Goal: Communication & Community: Ask a question

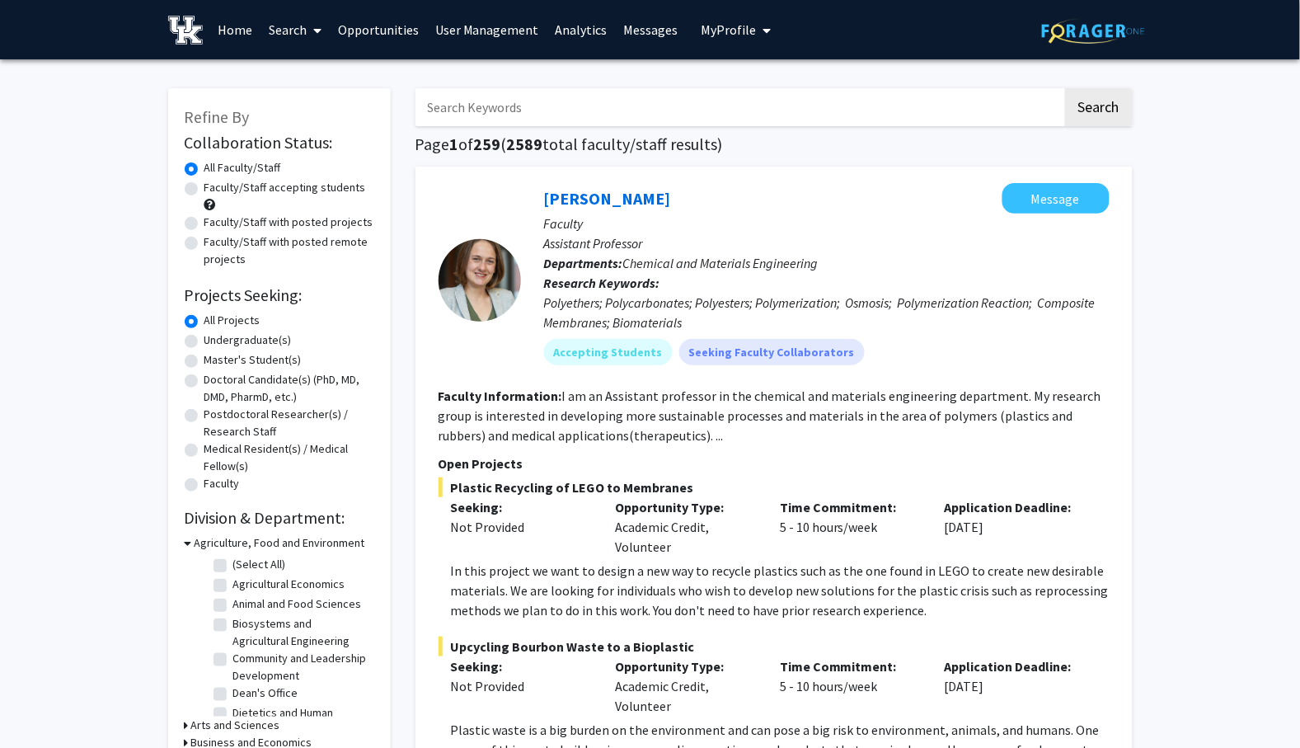
click at [493, 28] on link "User Management" at bounding box center [487, 30] width 120 height 58
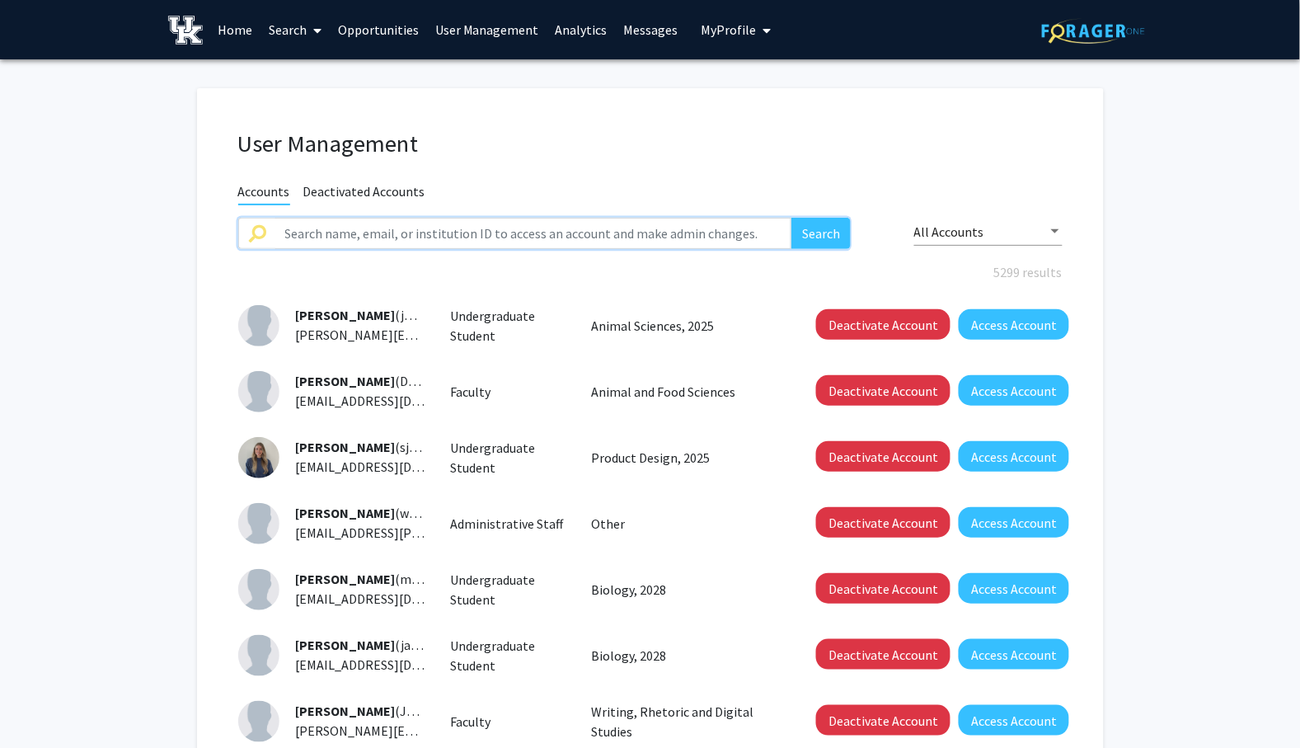
click at [361, 227] on input "text" at bounding box center [533, 233] width 517 height 31
type input "c"
click at [791, 218] on button "Search" at bounding box center [820, 233] width 59 height 31
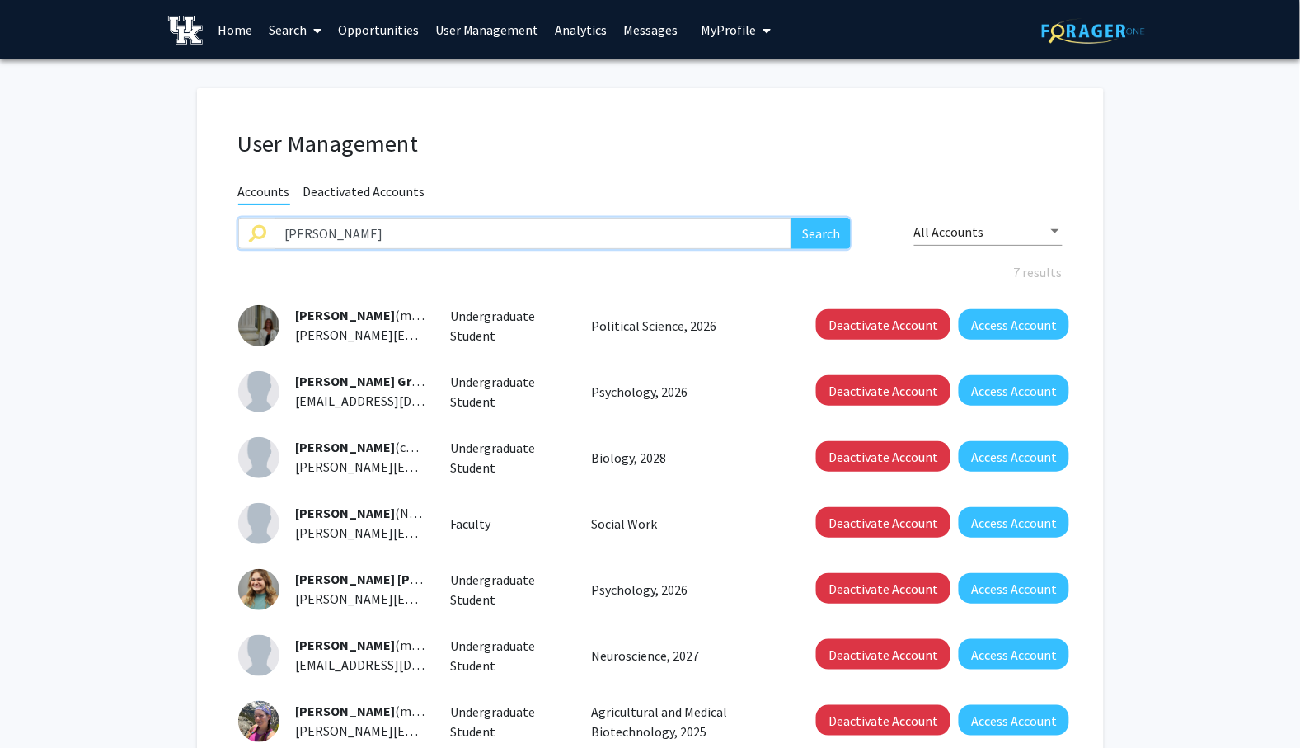
click at [375, 239] on input "[PERSON_NAME]" at bounding box center [533, 233] width 517 height 31
type input "[PERSON_NAME]"
click at [791, 218] on button "Search" at bounding box center [820, 233] width 59 height 31
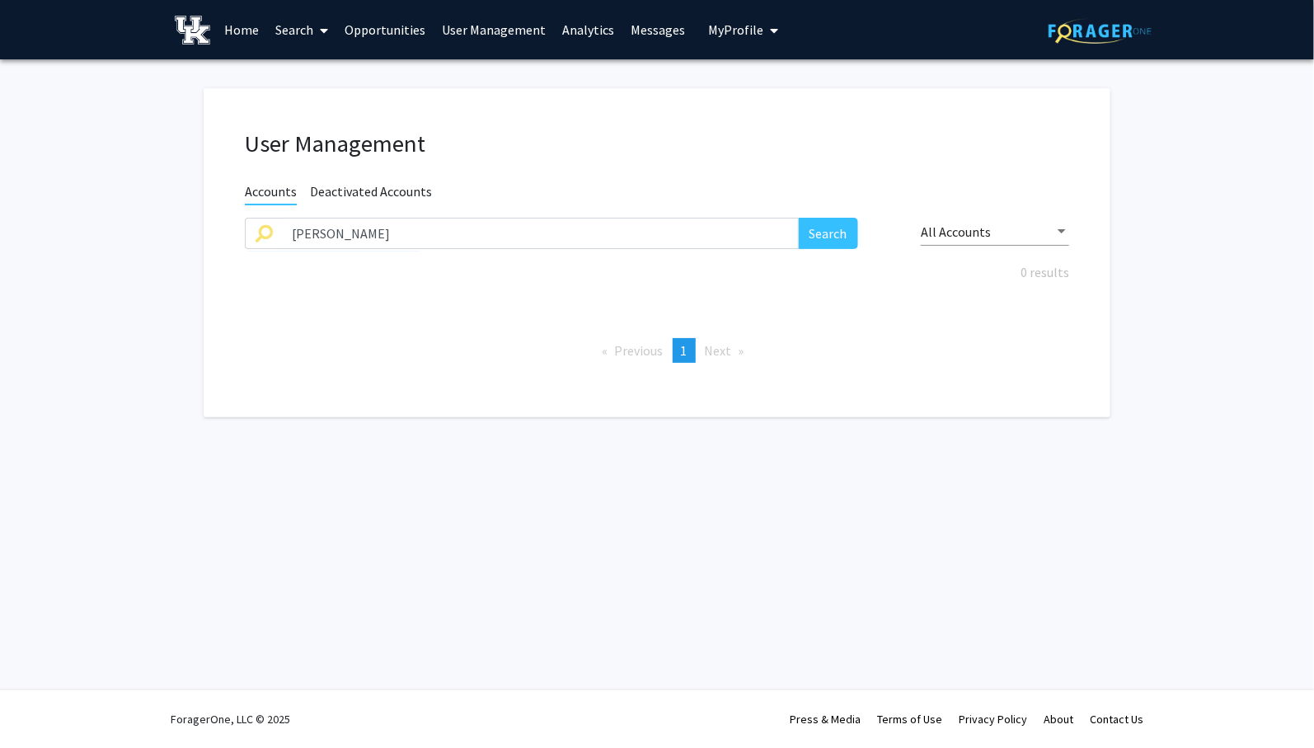
click at [1044, 237] on div "All Accounts" at bounding box center [988, 231] width 134 height 15
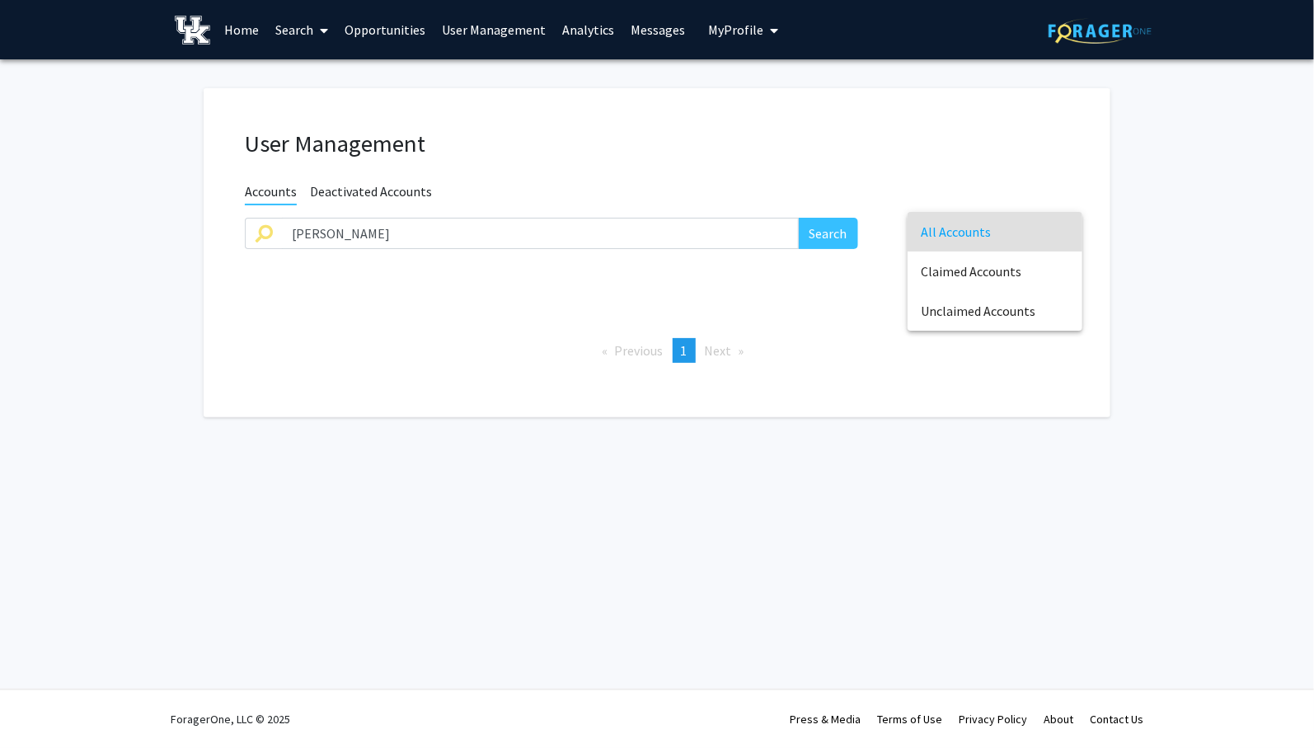
click at [364, 184] on div at bounding box center [657, 374] width 1314 height 748
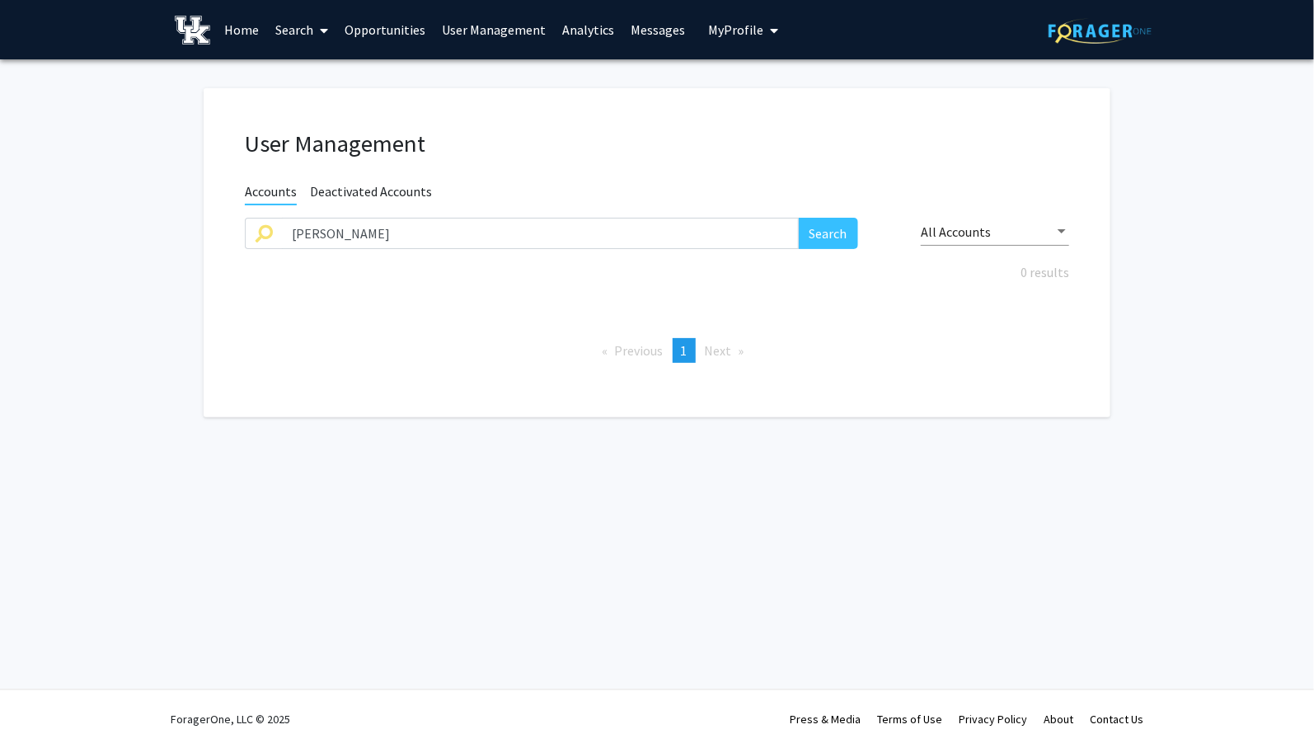
click at [360, 184] on span "Deactivated Accounts" at bounding box center [371, 193] width 122 height 21
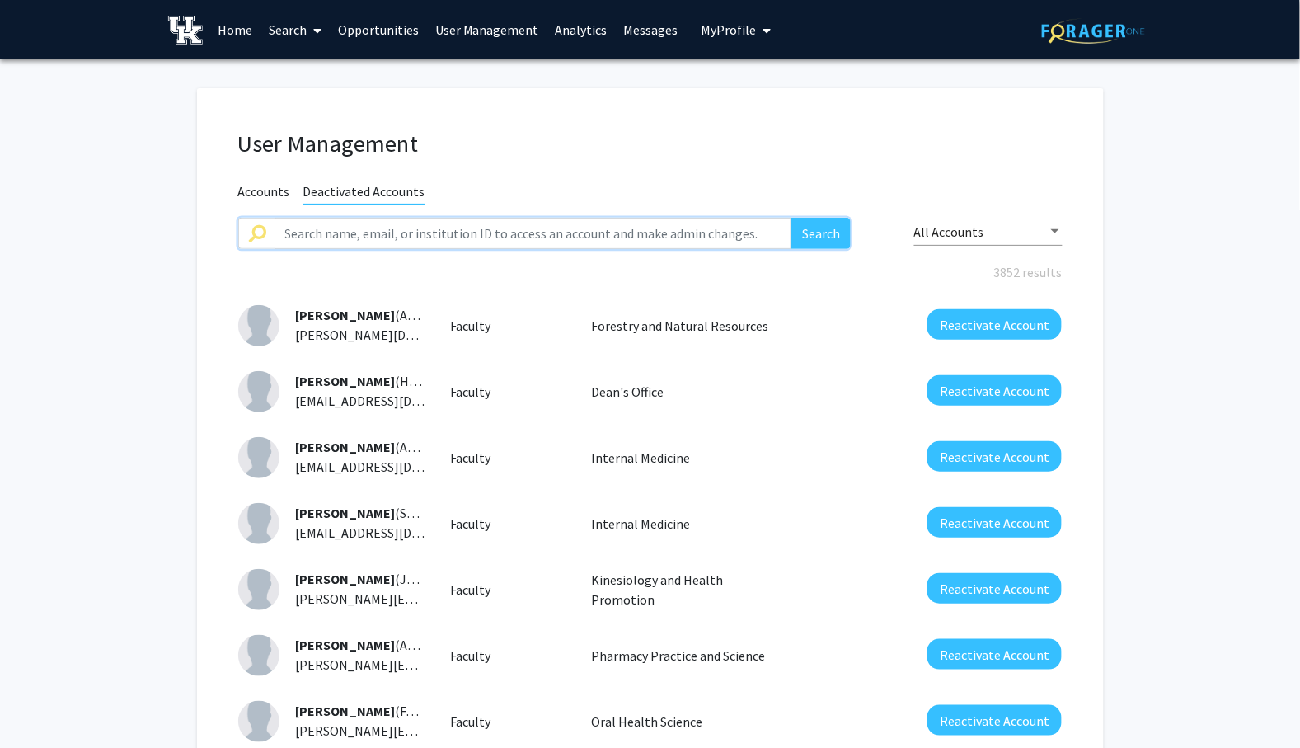
click at [397, 227] on input "text" at bounding box center [533, 233] width 517 height 31
type input "[PERSON_NAME]"
click at [791, 218] on button "Search" at bounding box center [820, 233] width 59 height 31
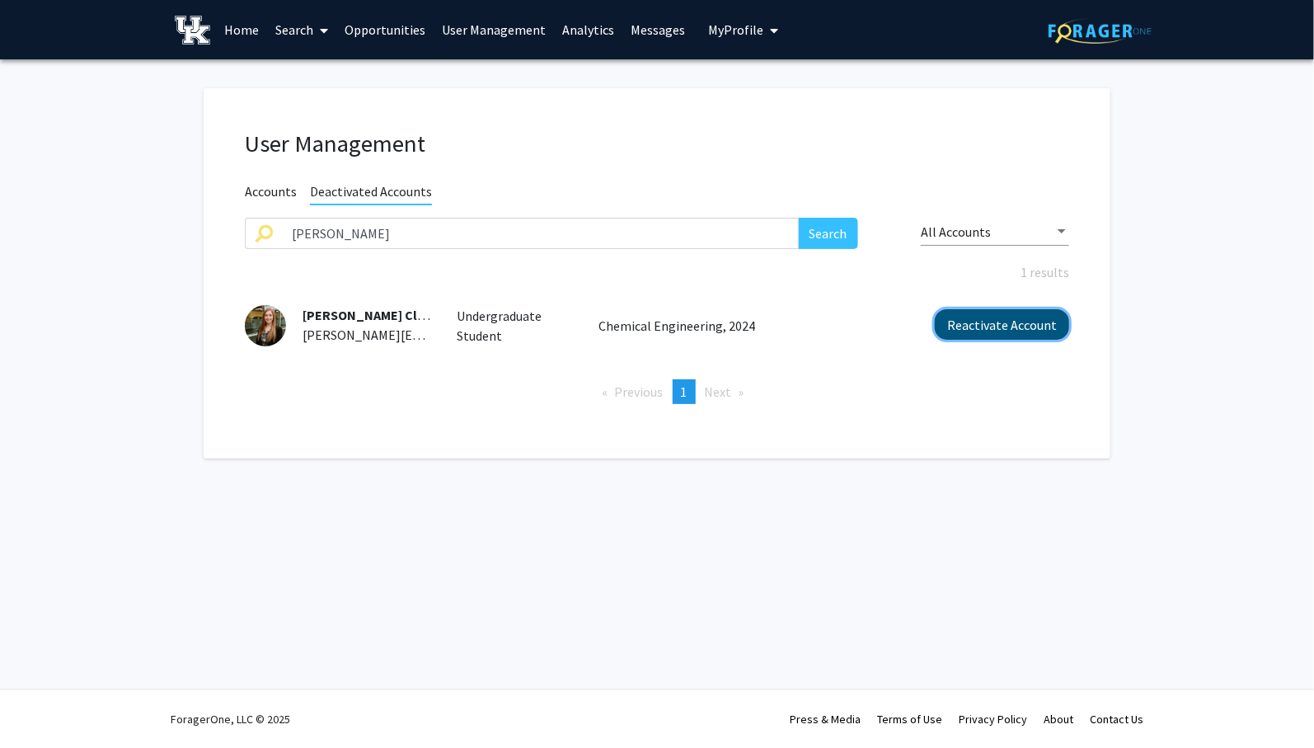
click at [1002, 322] on button "Reactivate Account" at bounding box center [1002, 324] width 134 height 31
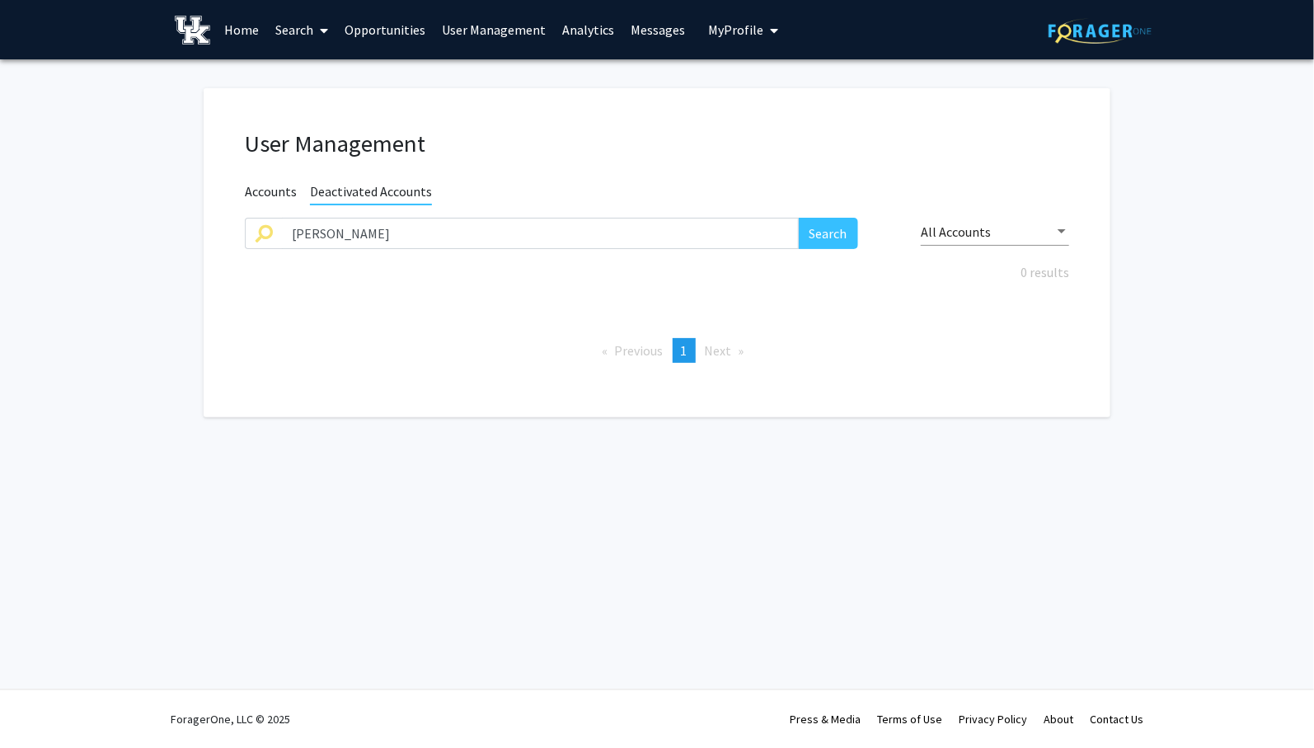
click at [269, 190] on span "Accounts" at bounding box center [271, 193] width 52 height 21
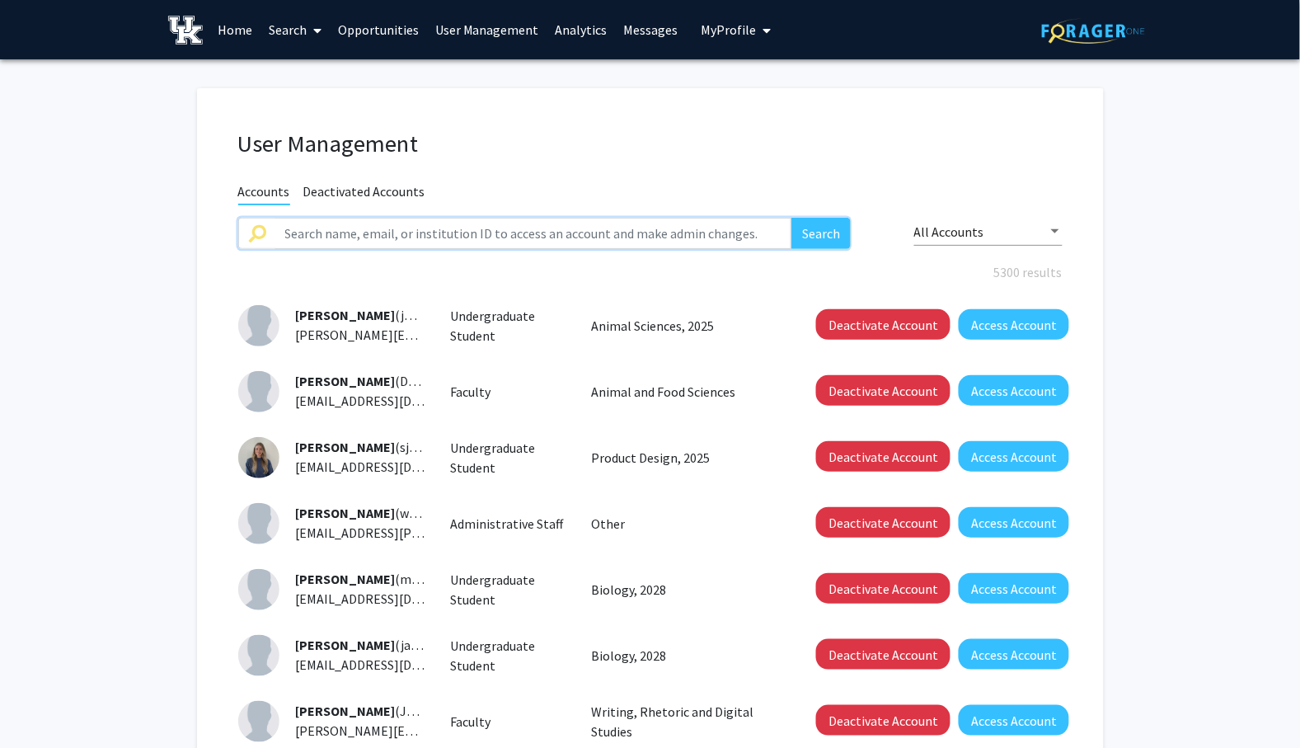
click at [359, 228] on input "text" at bounding box center [533, 233] width 517 height 31
type input "[PERSON_NAME]"
click at [819, 227] on button "Search" at bounding box center [820, 233] width 59 height 31
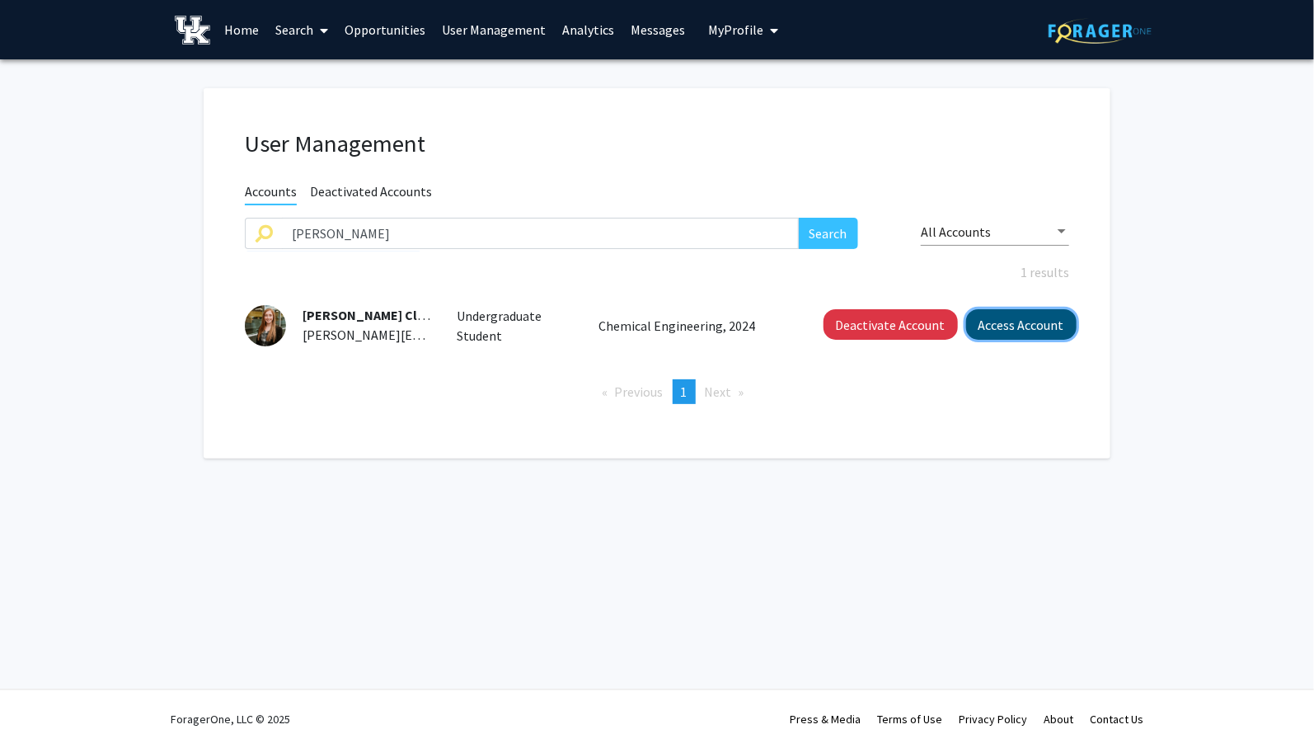
click at [998, 327] on button "Access Account" at bounding box center [1021, 324] width 110 height 31
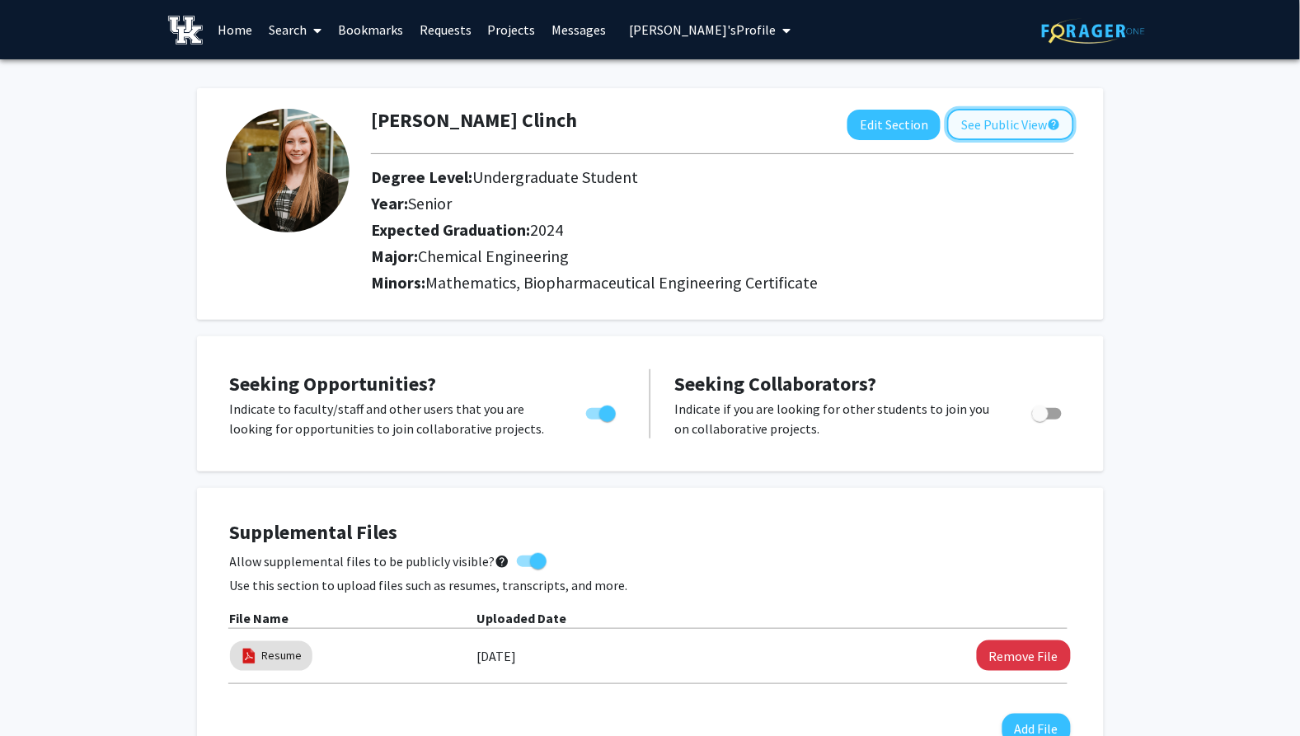
click at [971, 110] on button "See Public View help" at bounding box center [1010, 124] width 127 height 31
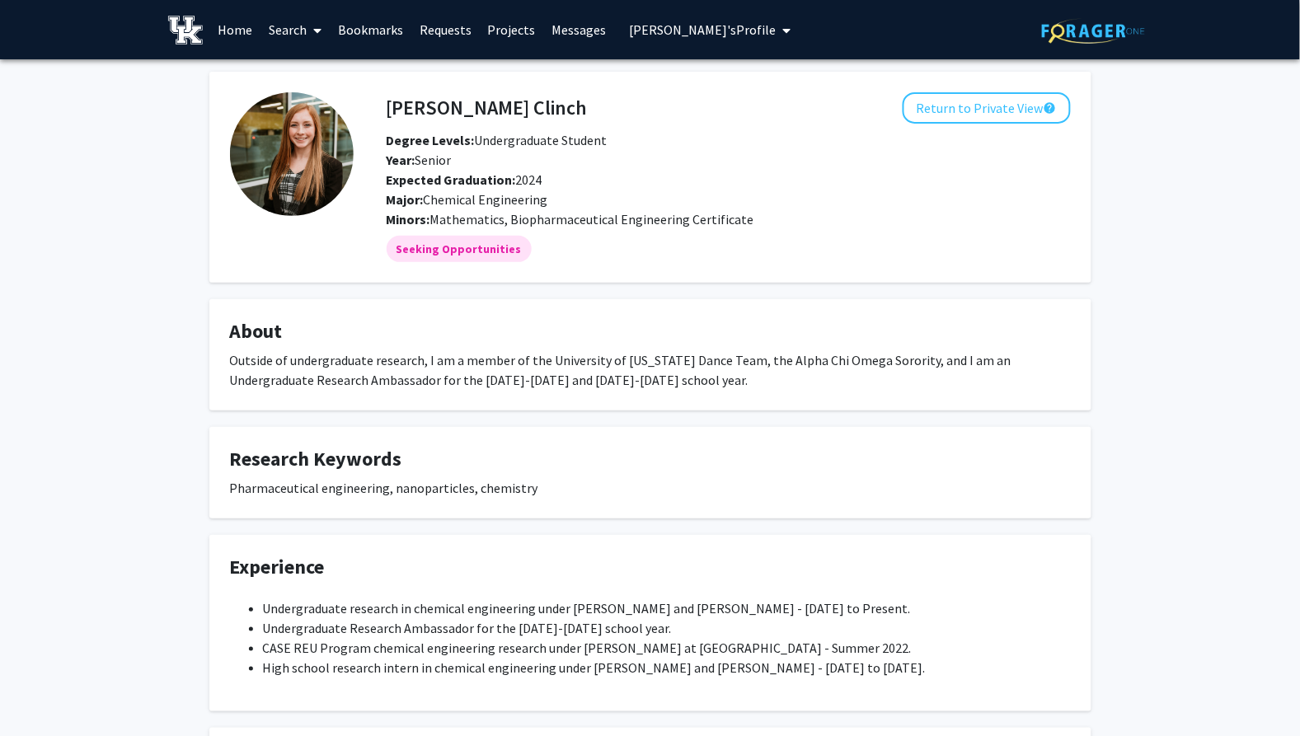
click at [316, 30] on icon at bounding box center [317, 30] width 8 height 13
click at [297, 72] on span "Faculty/Staff" at bounding box center [321, 75] width 121 height 33
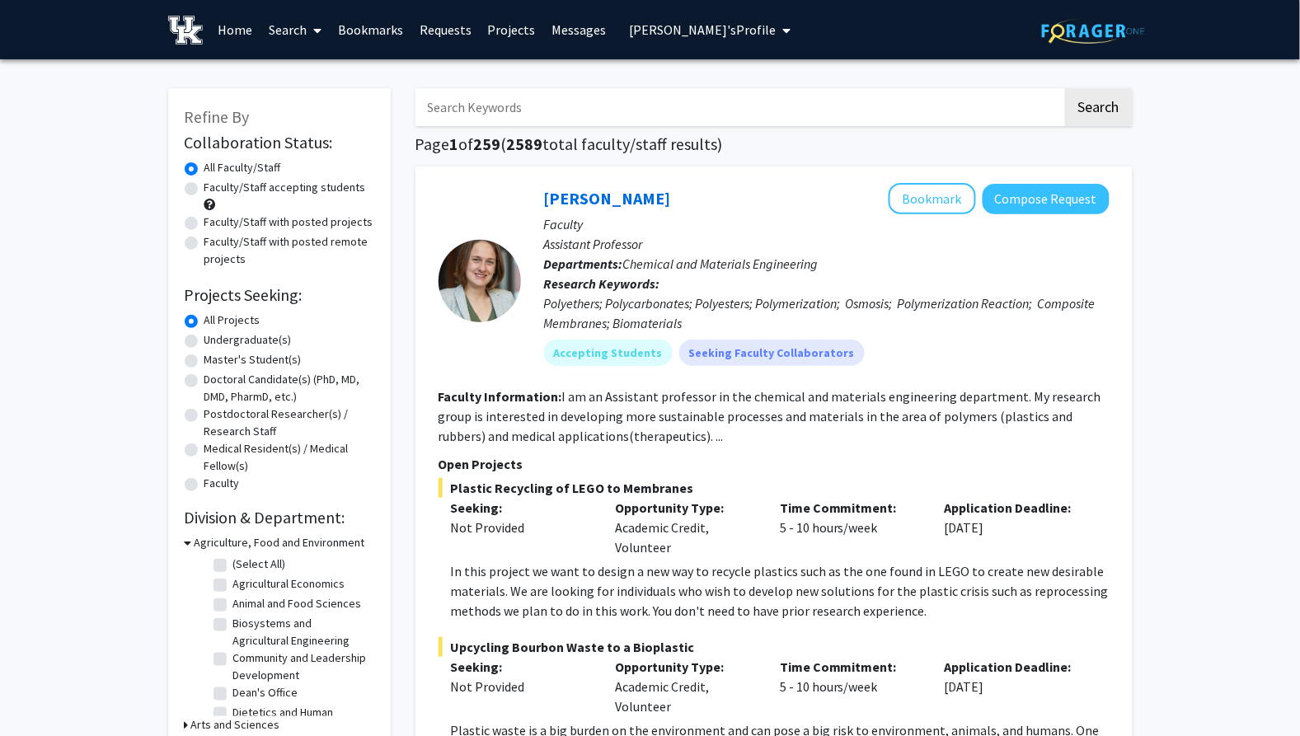
click at [204, 220] on label "Faculty/Staff with posted projects" at bounding box center [288, 222] width 169 height 17
click at [204, 220] on input "Faculty/Staff with posted projects" at bounding box center [209, 219] width 11 height 11
radio input "true"
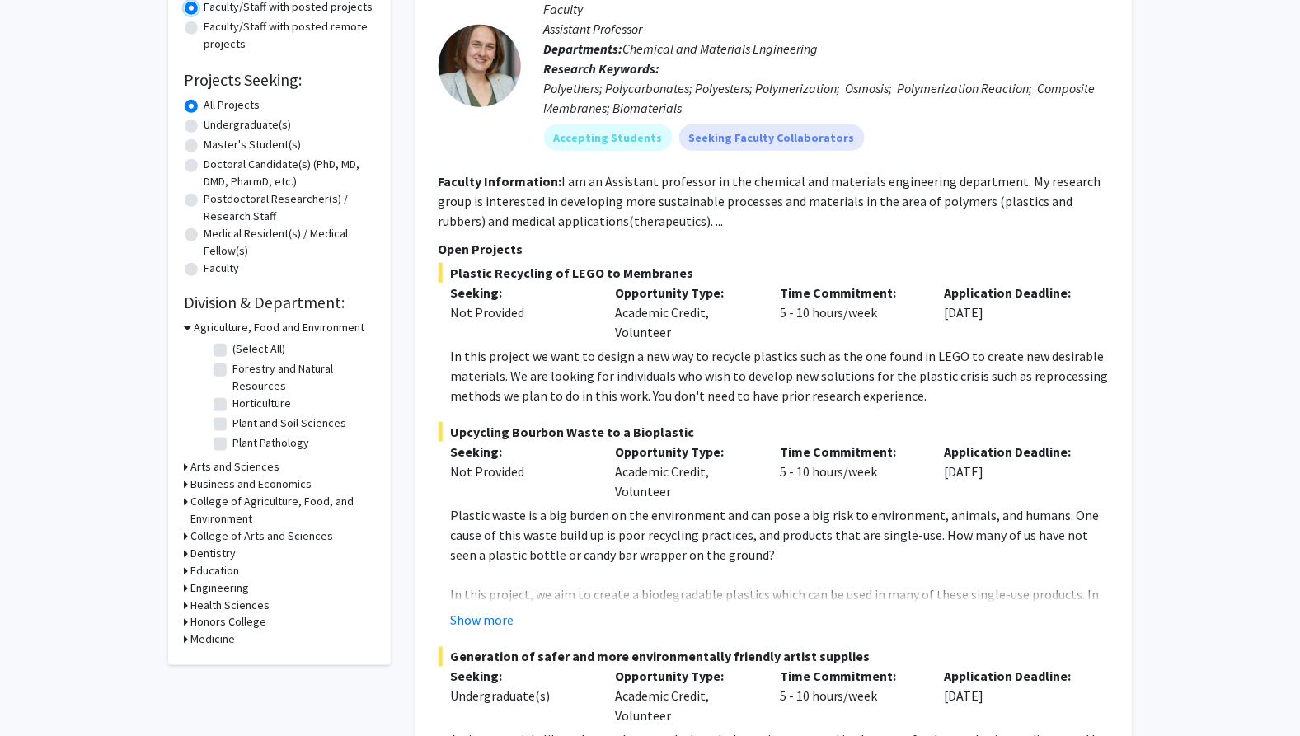
scroll to position [183, 0]
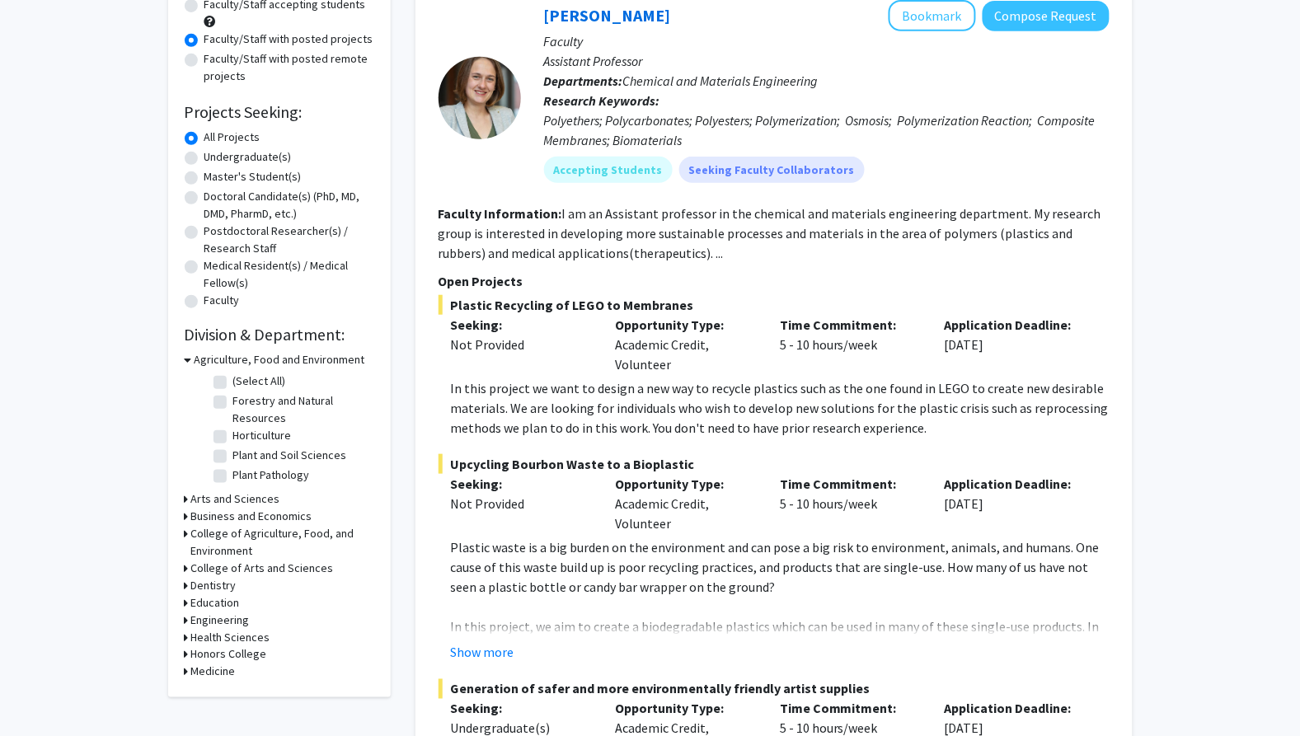
click at [185, 621] on icon at bounding box center [187, 620] width 4 height 17
click at [233, 638] on label "(Select All)" at bounding box center [259, 641] width 53 height 17
click at [233, 638] on input "(Select All)" at bounding box center [238, 638] width 11 height 11
checkbox input "true"
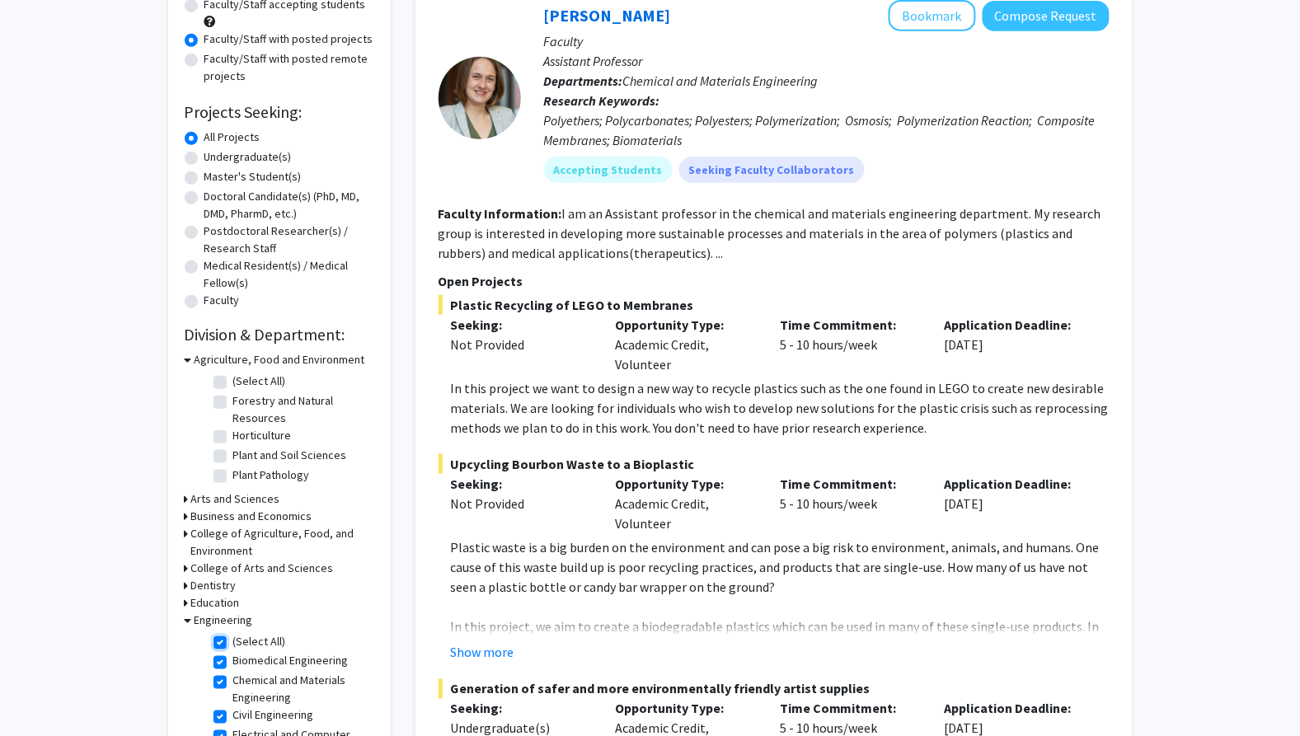
checkbox input "true"
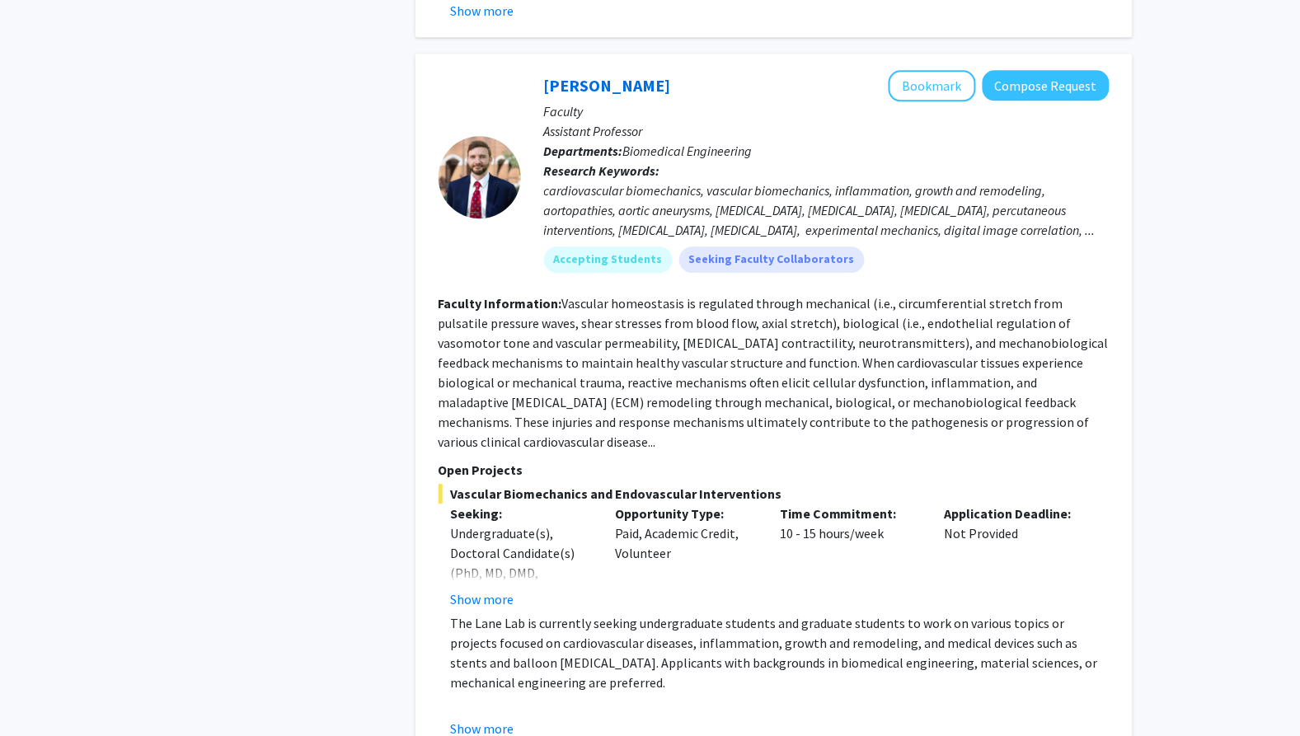
scroll to position [1099, 0]
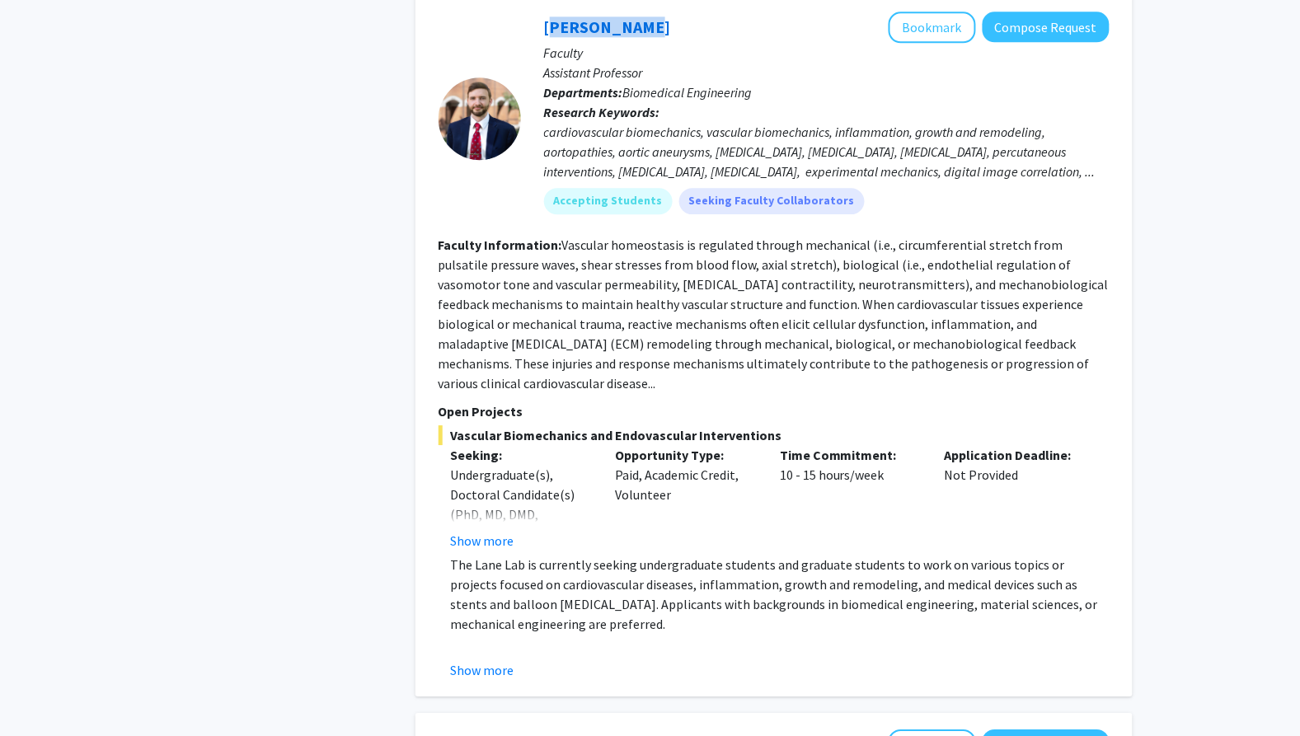
drag, startPoint x: 641, startPoint y: 26, endPoint x: 542, endPoint y: 23, distance: 99.0
click at [542, 23] on div "[PERSON_NAME] Bookmark Compose Request Faculty Assistant Professor Departments:…" at bounding box center [815, 119] width 589 height 215
copy link "[PERSON_NAME]"
click at [674, 297] on fg-read-more "Vascular homeostasis is regulated through mechanical (i.e., circumferential str…" at bounding box center [774, 314] width 670 height 155
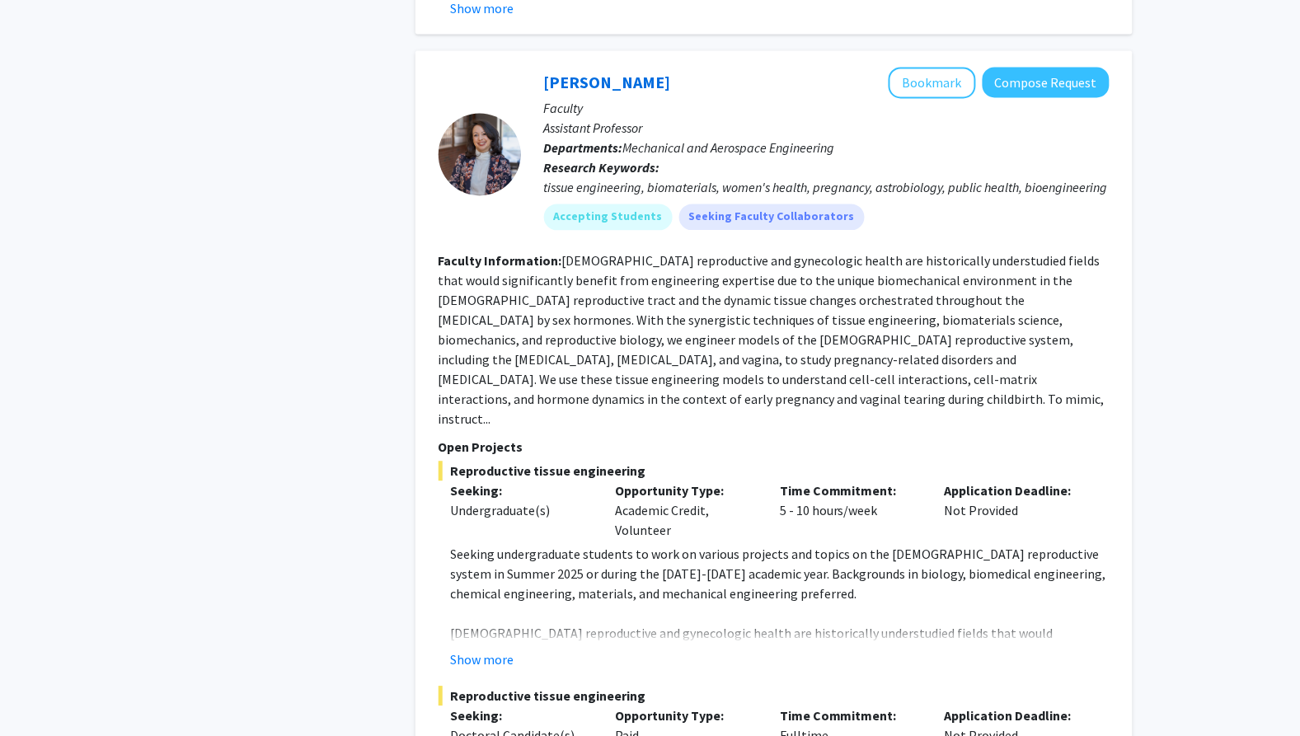
scroll to position [4122, 0]
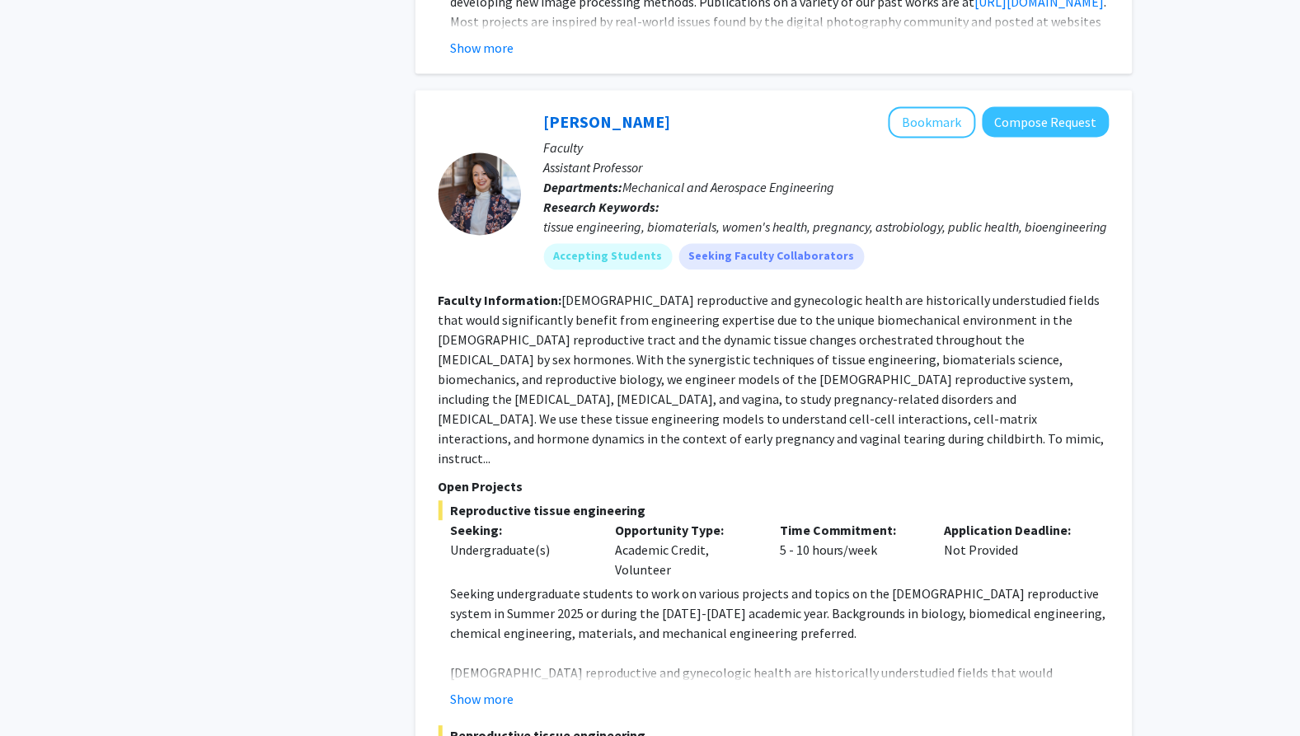
drag, startPoint x: 696, startPoint y: 39, endPoint x: 534, endPoint y: 41, distance: 161.6
click at [534, 107] on div "[PERSON_NAME] Bookmark Compose Request Faculty Assistant Professor Departments:…" at bounding box center [815, 195] width 589 height 176
copy link "[PERSON_NAME]"
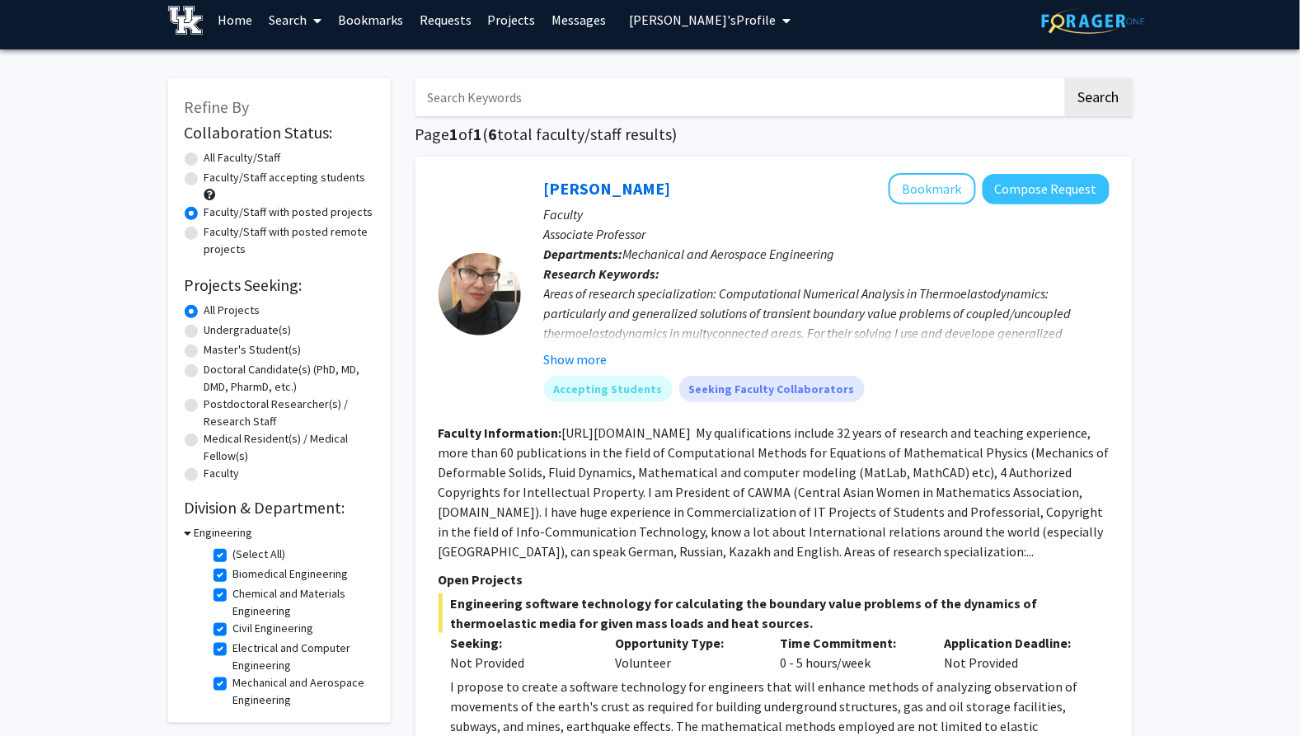
scroll to position [0, 0]
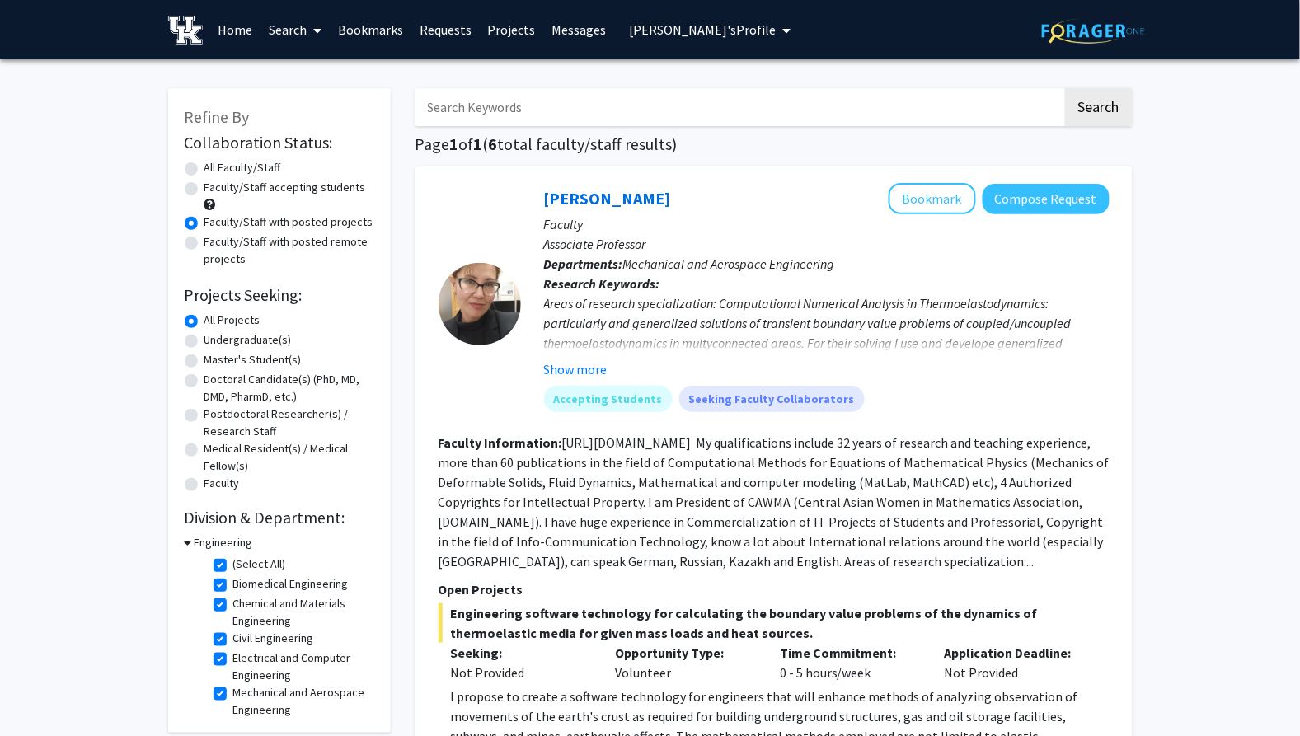
click at [204, 167] on label "All Faculty/Staff" at bounding box center [242, 167] width 77 height 17
click at [204, 167] on input "All Faculty/Staff" at bounding box center [209, 164] width 11 height 11
radio input "true"
click at [233, 561] on label "(Select All)" at bounding box center [259, 564] width 53 height 17
click at [233, 561] on input "(Select All)" at bounding box center [238, 561] width 11 height 11
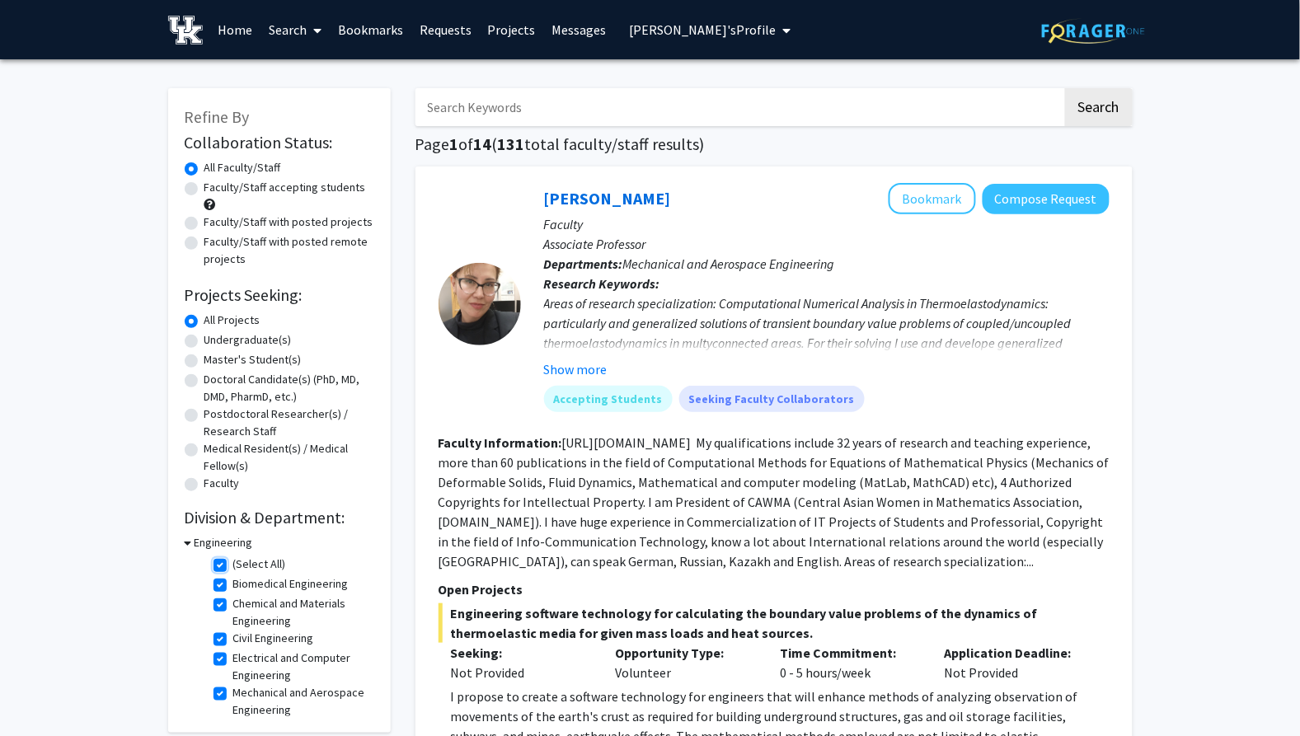
checkbox input "false"
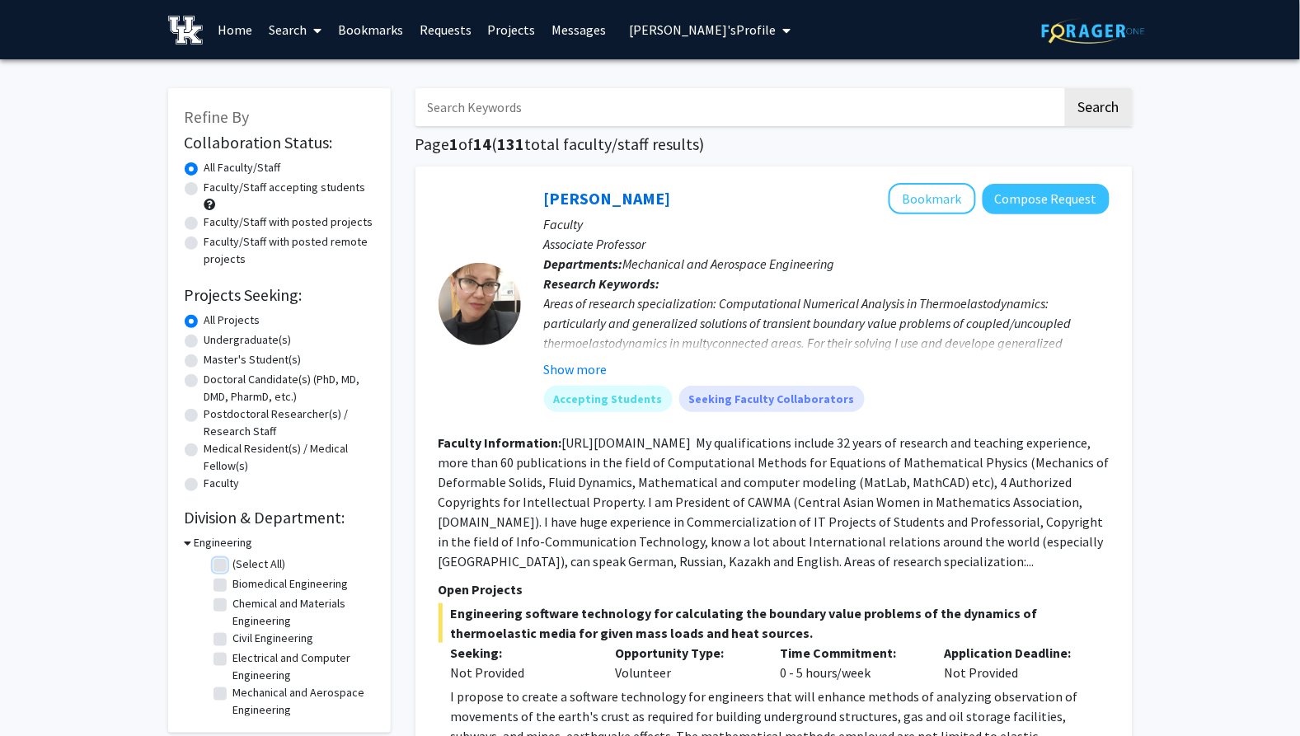
checkbox input "false"
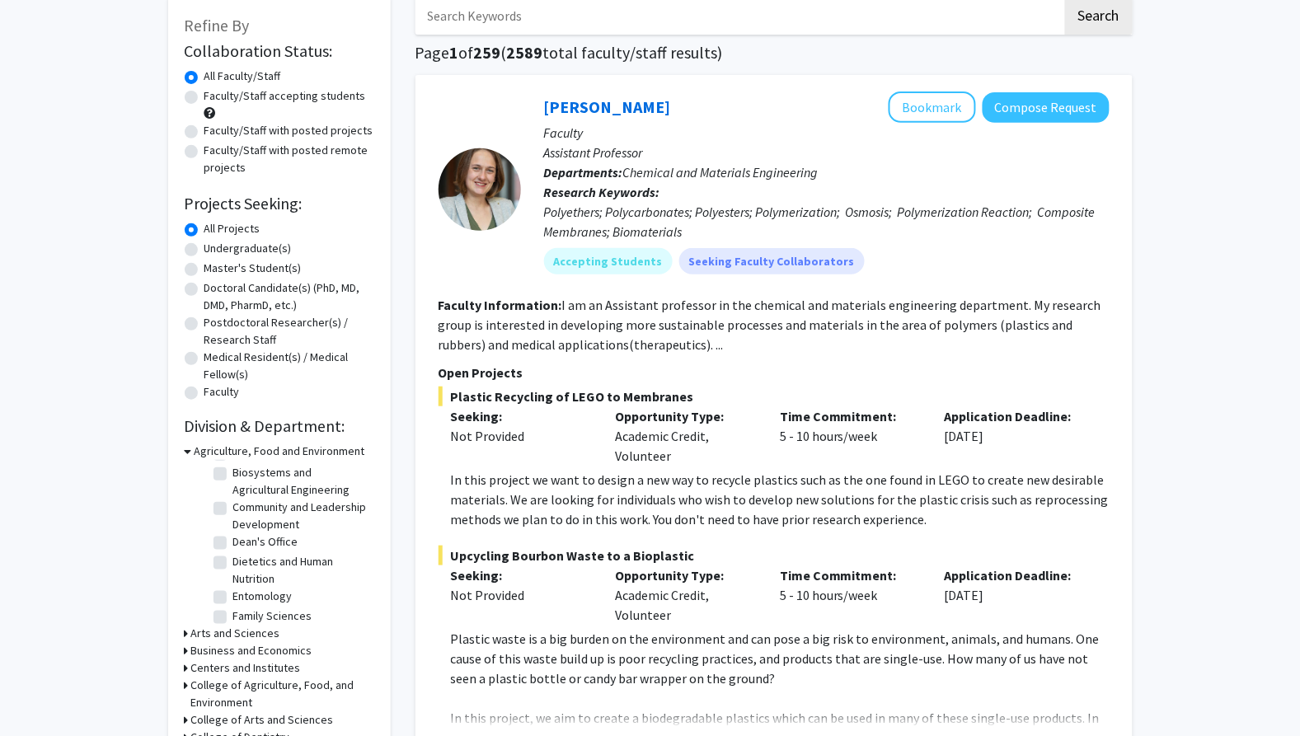
scroll to position [92, 0]
click at [190, 449] on icon at bounding box center [188, 451] width 7 height 17
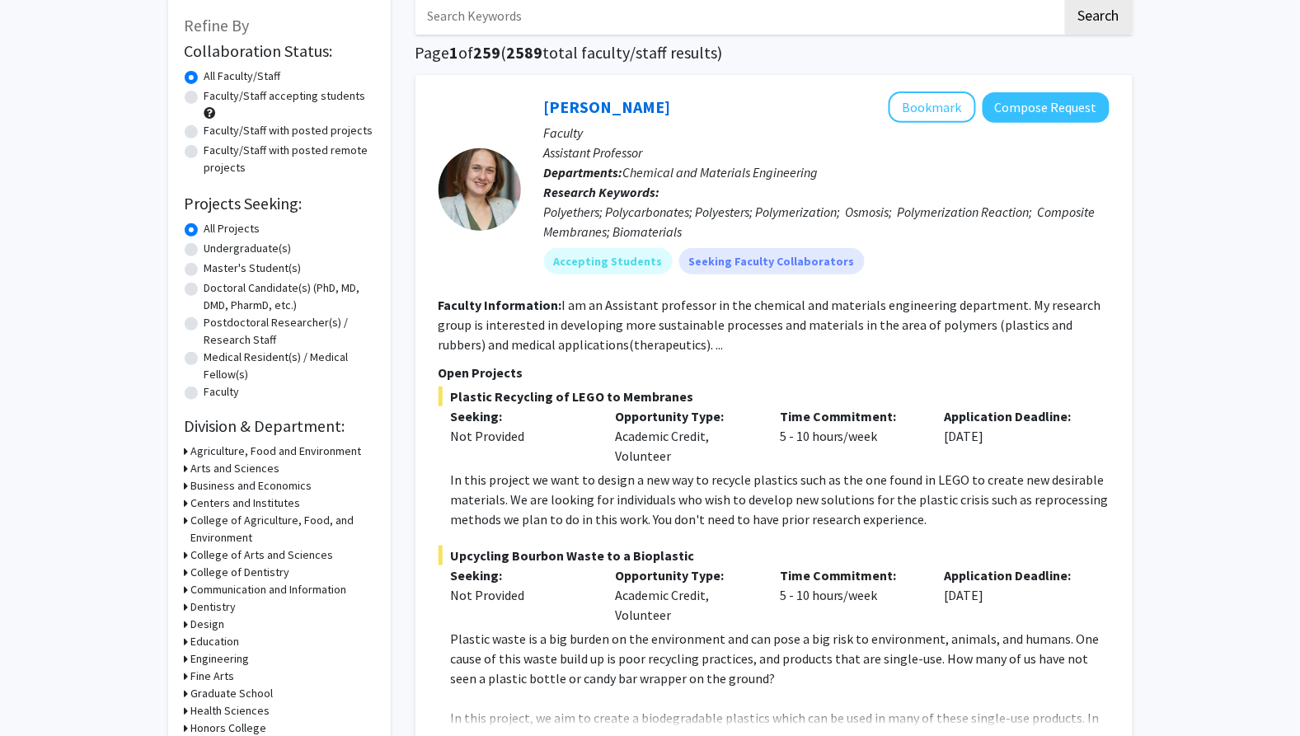
click at [185, 465] on icon at bounding box center [187, 468] width 4 height 17
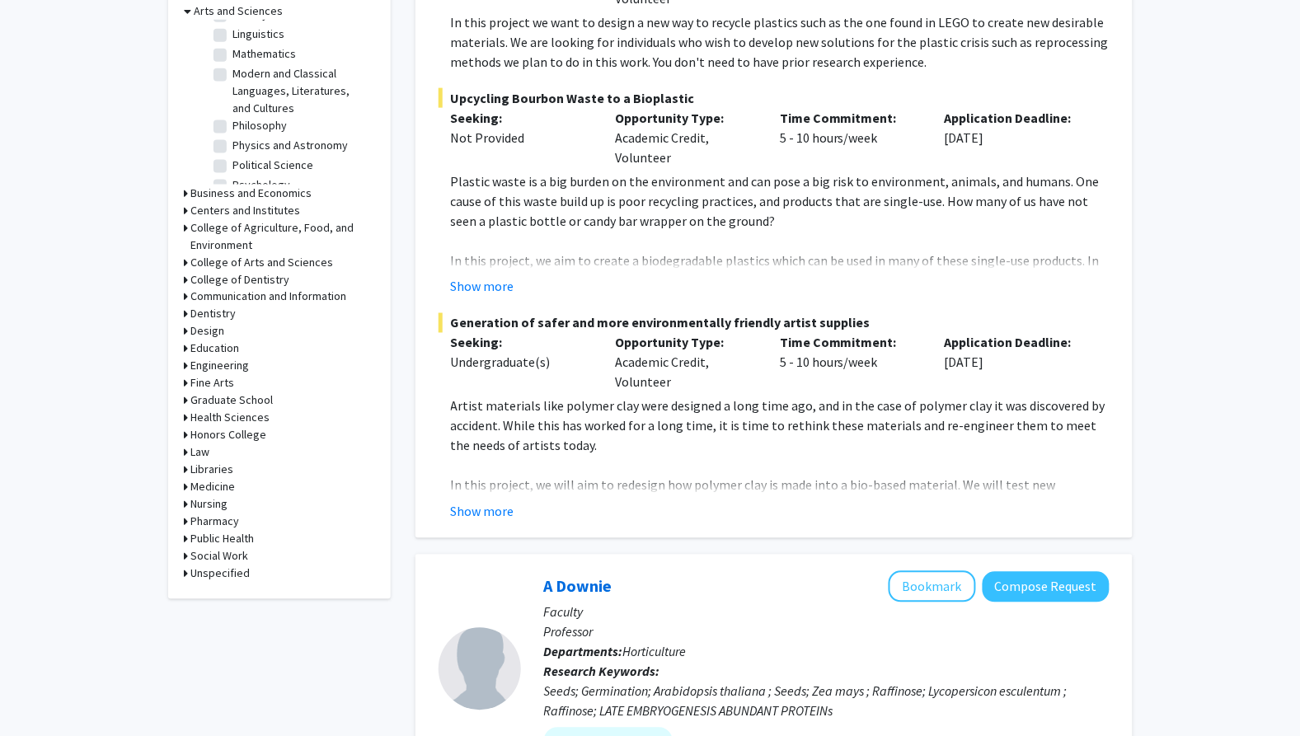
scroll to position [223, 0]
click at [233, 157] on label "Physics and Astronomy" at bounding box center [290, 165] width 115 height 17
click at [233, 157] on input "Physics and Astronomy" at bounding box center [238, 162] width 11 height 11
checkbox input "true"
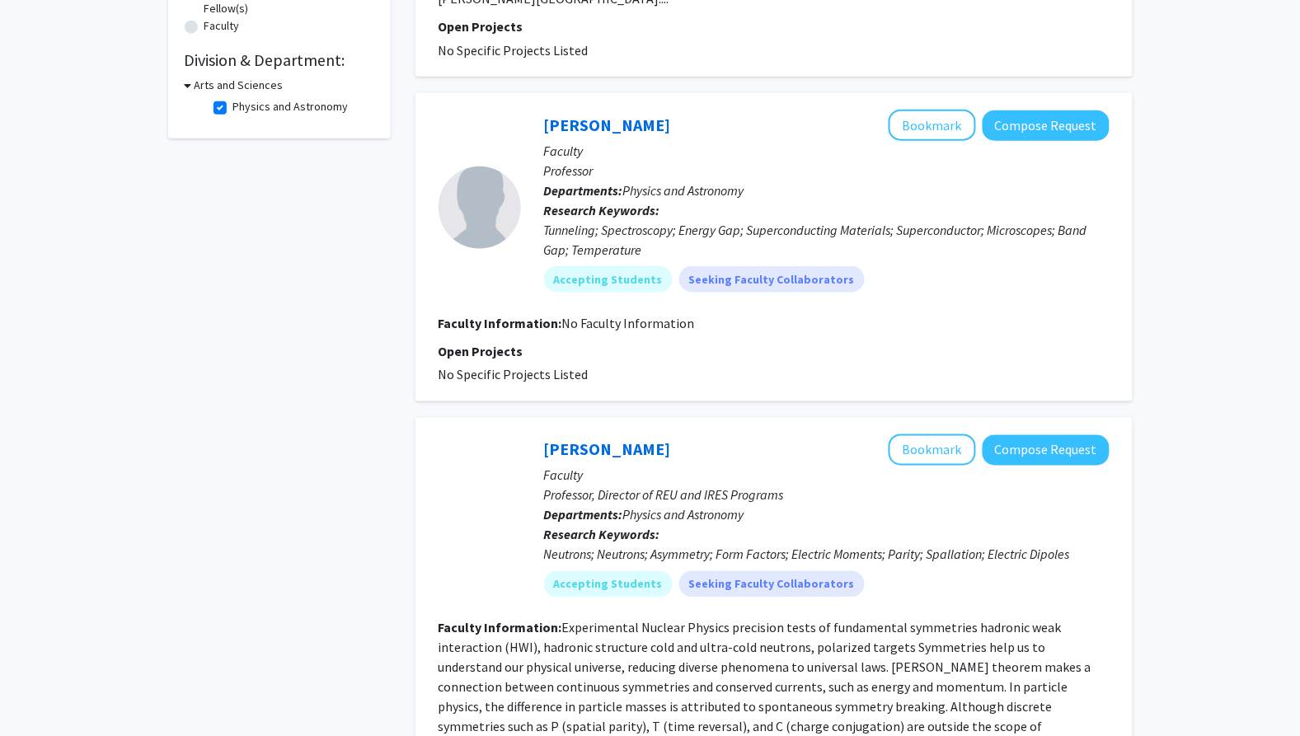
scroll to position [549, 0]
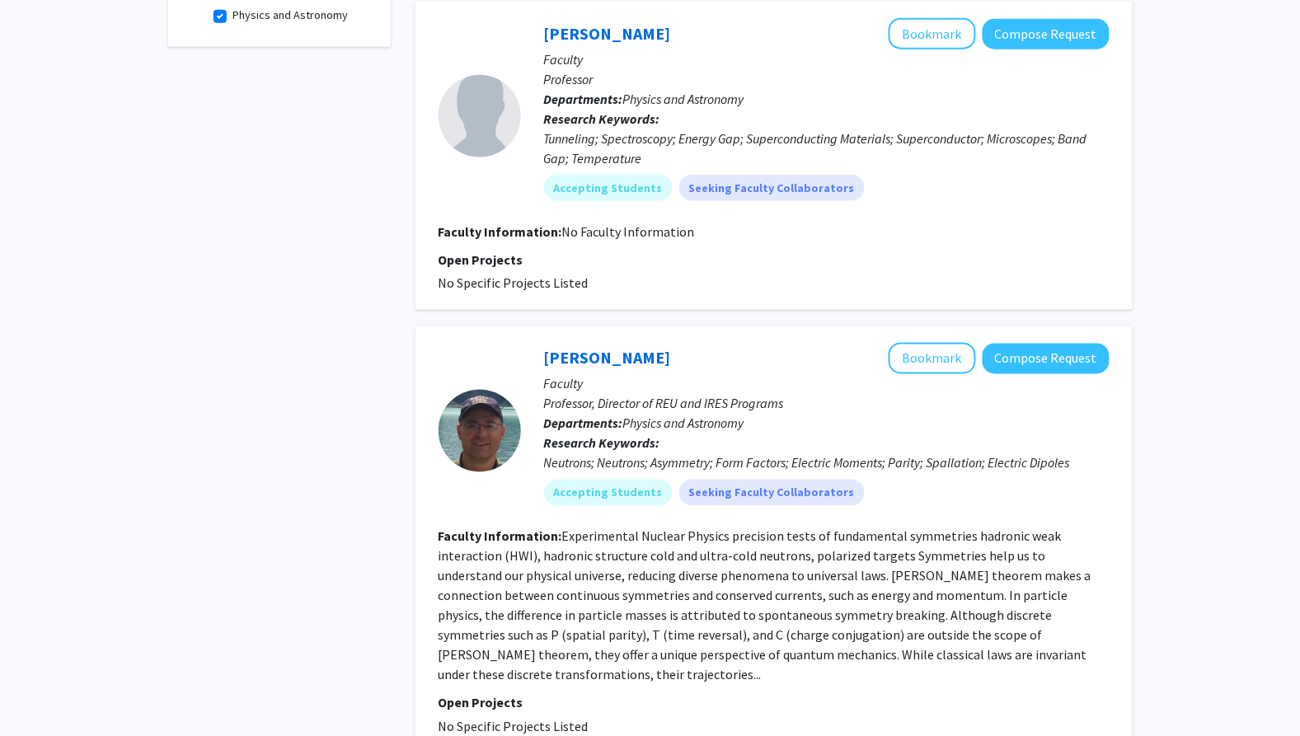
drag, startPoint x: 709, startPoint y: 333, endPoint x: 540, endPoint y: 344, distance: 169.3
click at [540, 344] on div "Christopher Crawford Bookmark Compose Request Faculty Professor, Director of RE…" at bounding box center [815, 431] width 589 height 176
copy link "Christopher Crawford"
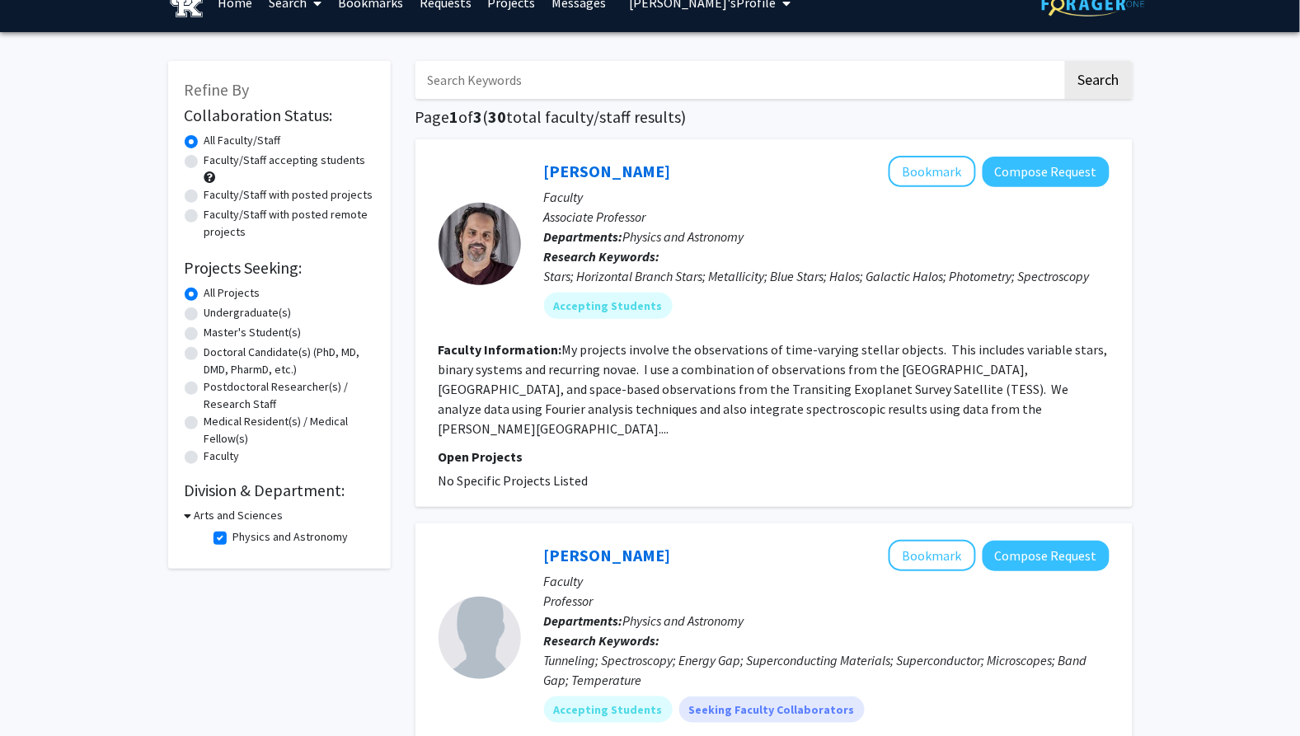
scroll to position [0, 0]
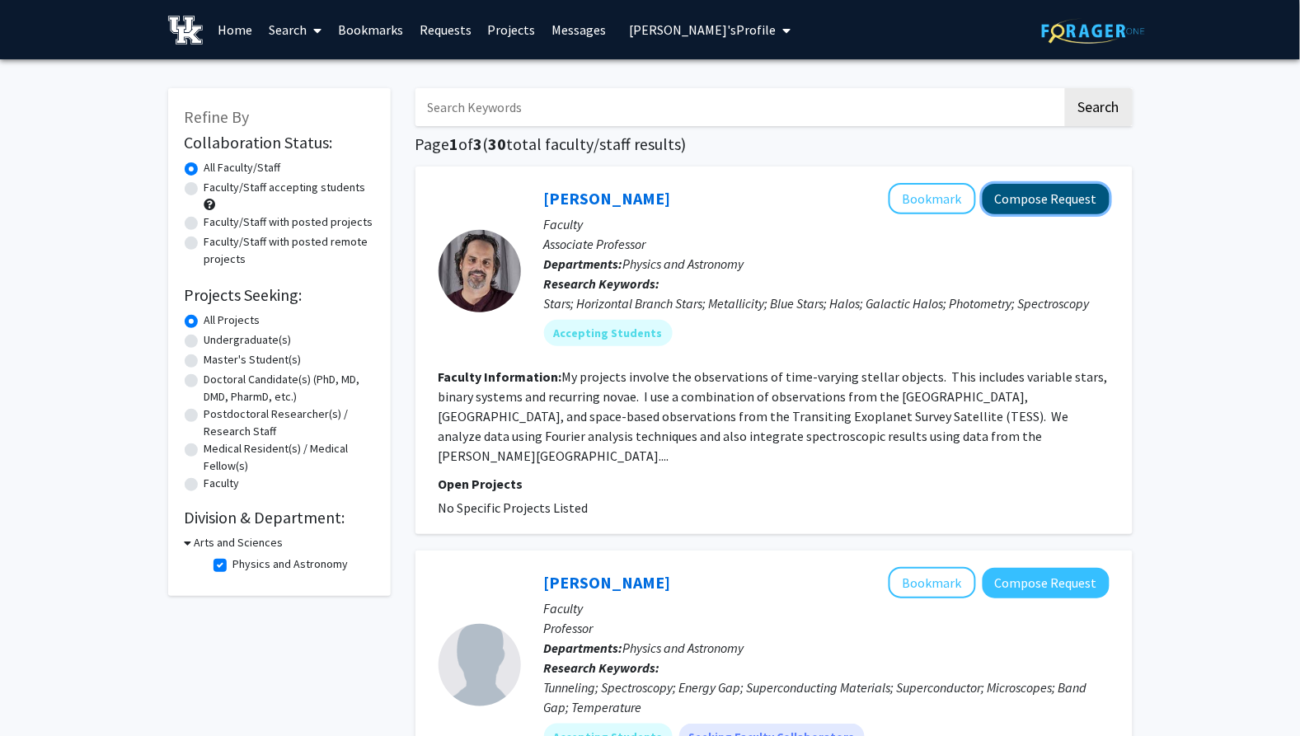
click at [1040, 184] on button "Compose Request" at bounding box center [1046, 199] width 127 height 31
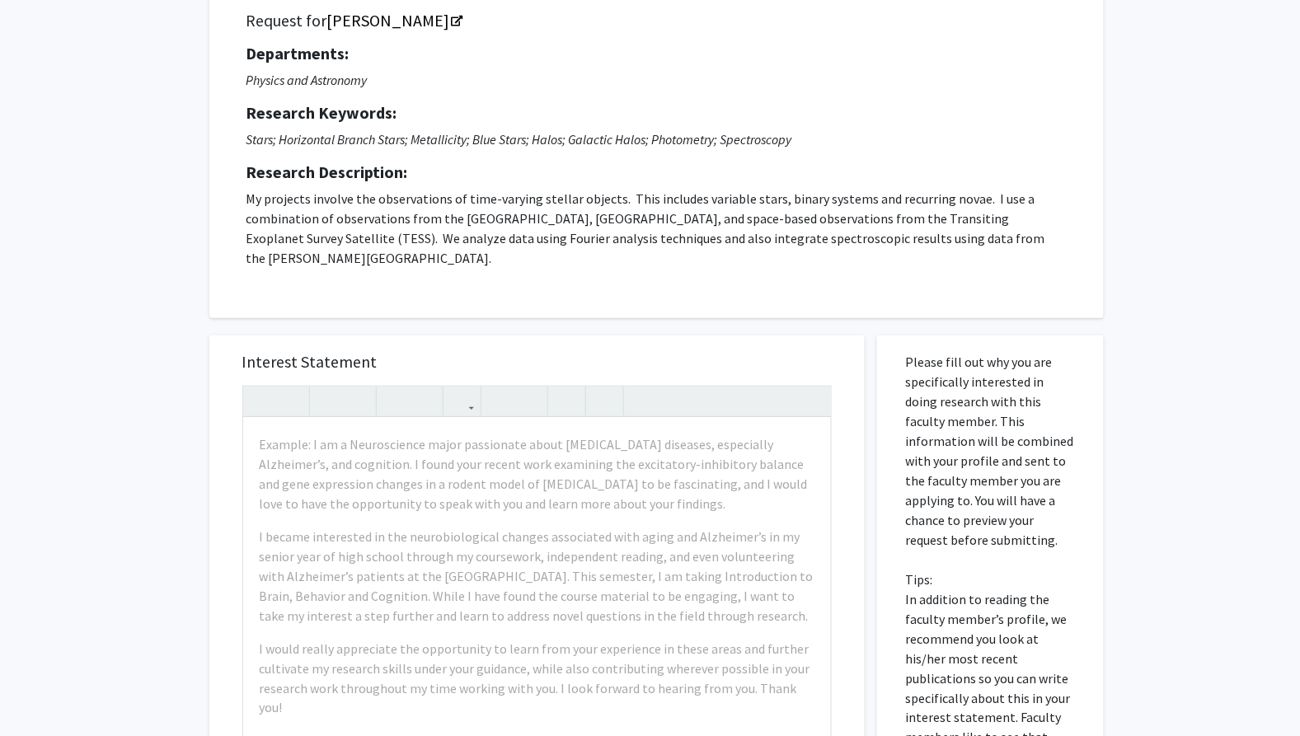
scroll to position [275, 0]
